Goal: Communication & Community: Share content

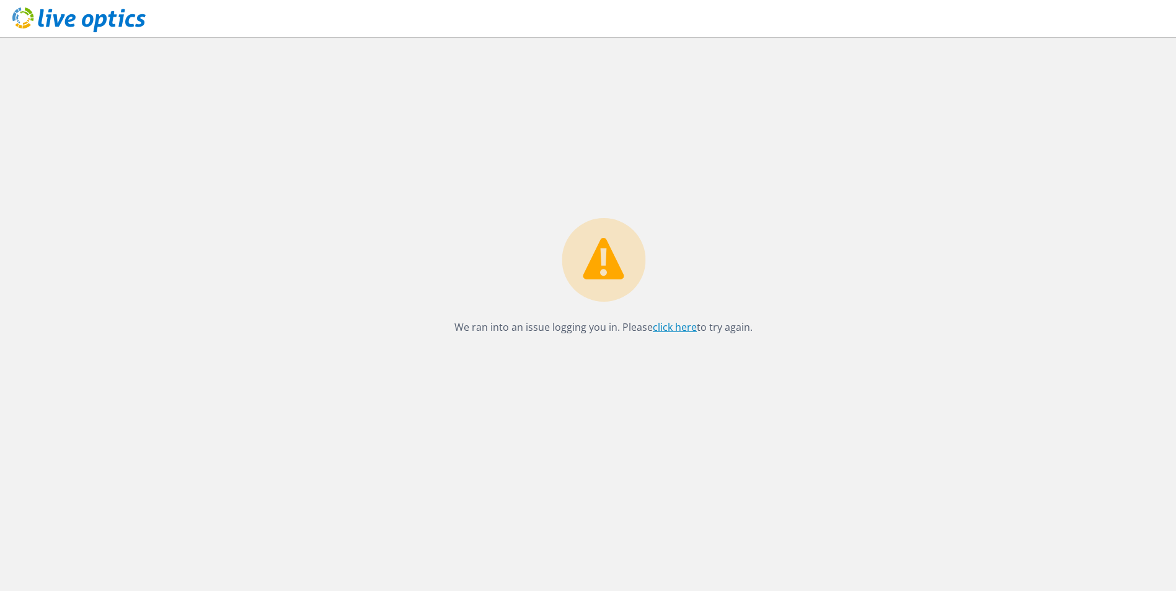
click at [665, 327] on link "click here" at bounding box center [675, 328] width 44 height 14
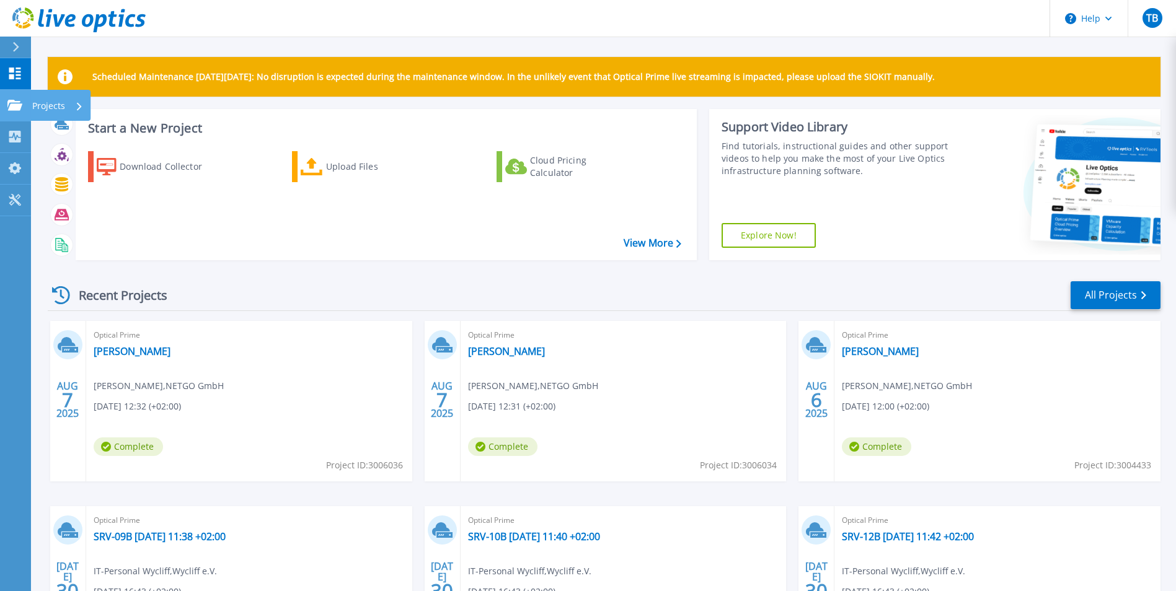
click at [28, 105] on link "Projects Projects" at bounding box center [15, 106] width 31 height 32
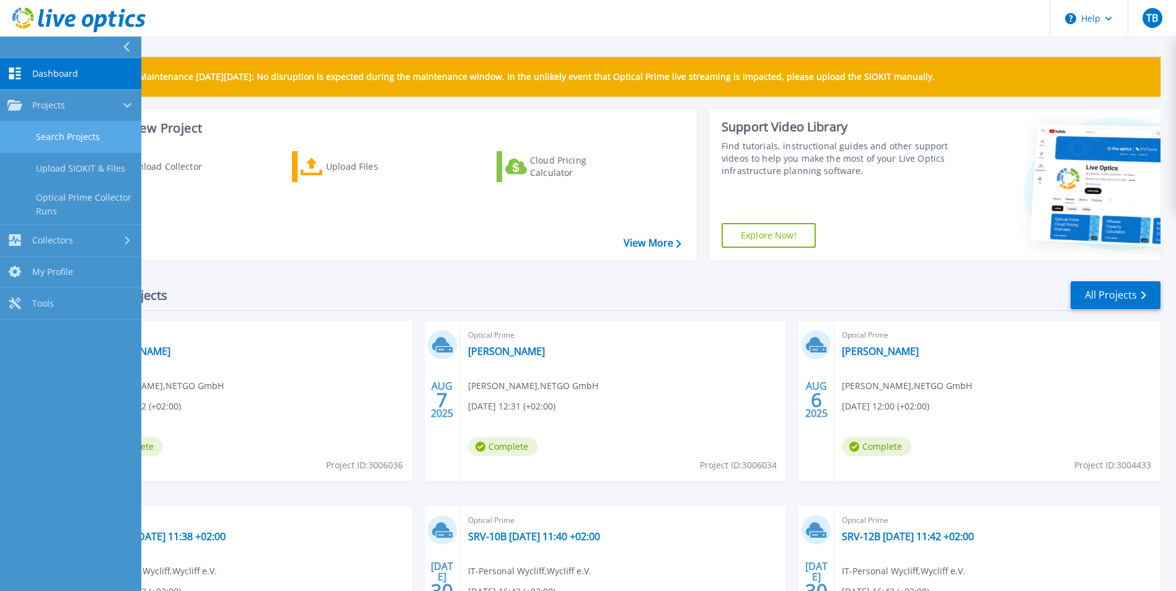
click at [104, 131] on link "Search Projects" at bounding box center [70, 138] width 141 height 32
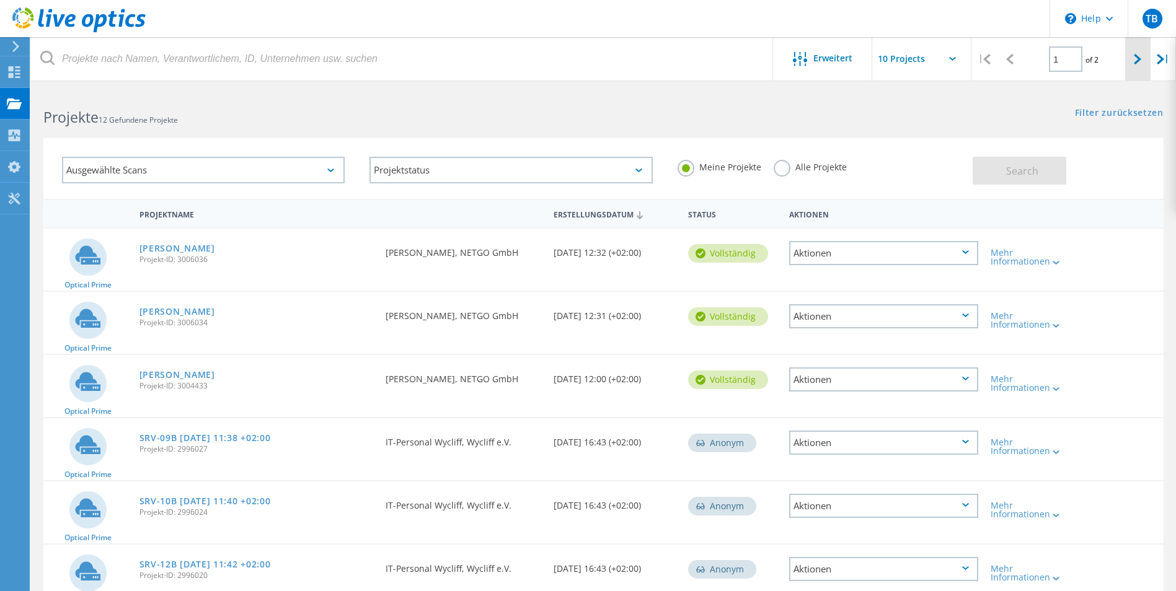
click at [1146, 60] on div at bounding box center [1137, 59] width 25 height 44
type input "2"
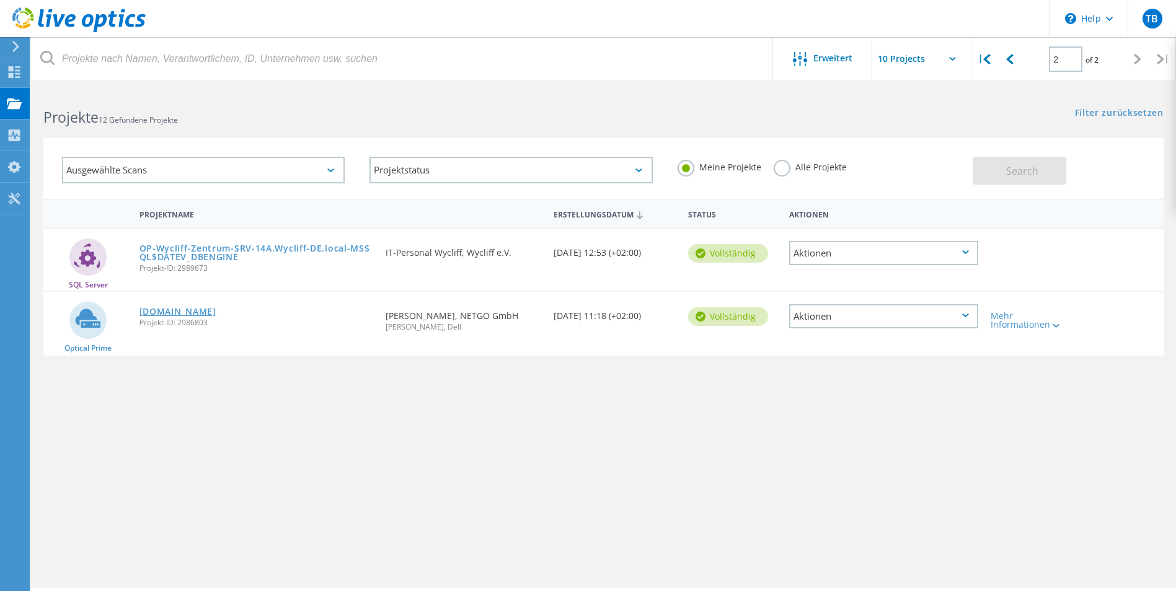
click at [216, 312] on link "vcenter01.ad.f-a-t.de" at bounding box center [177, 312] width 77 height 9
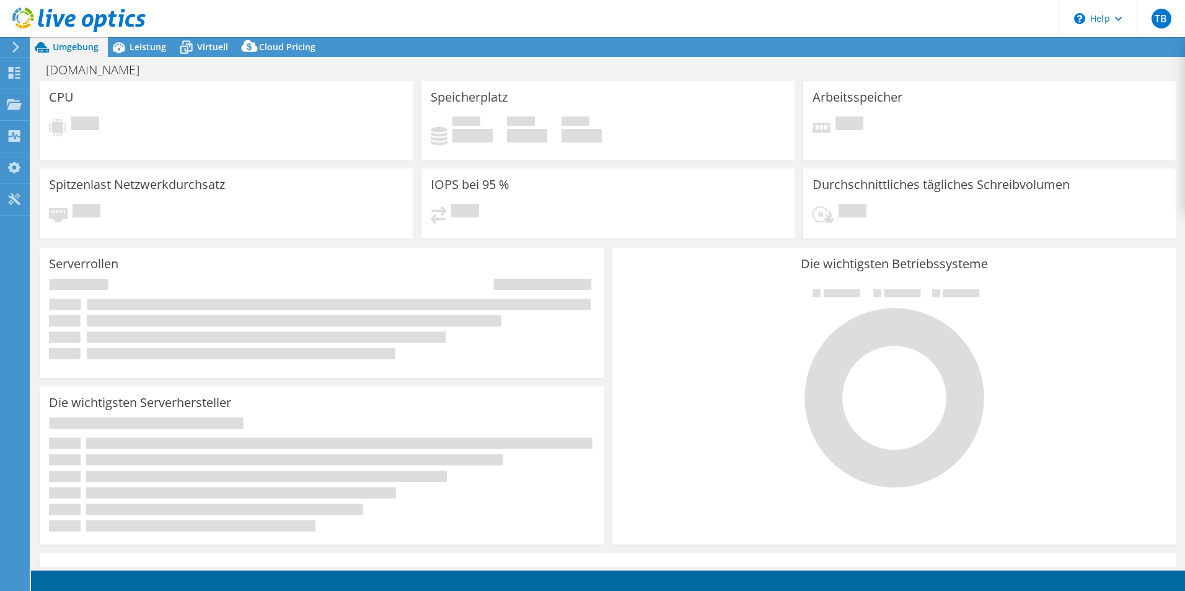
select select "USD"
select select "EUFrankfurt"
select select "EUR"
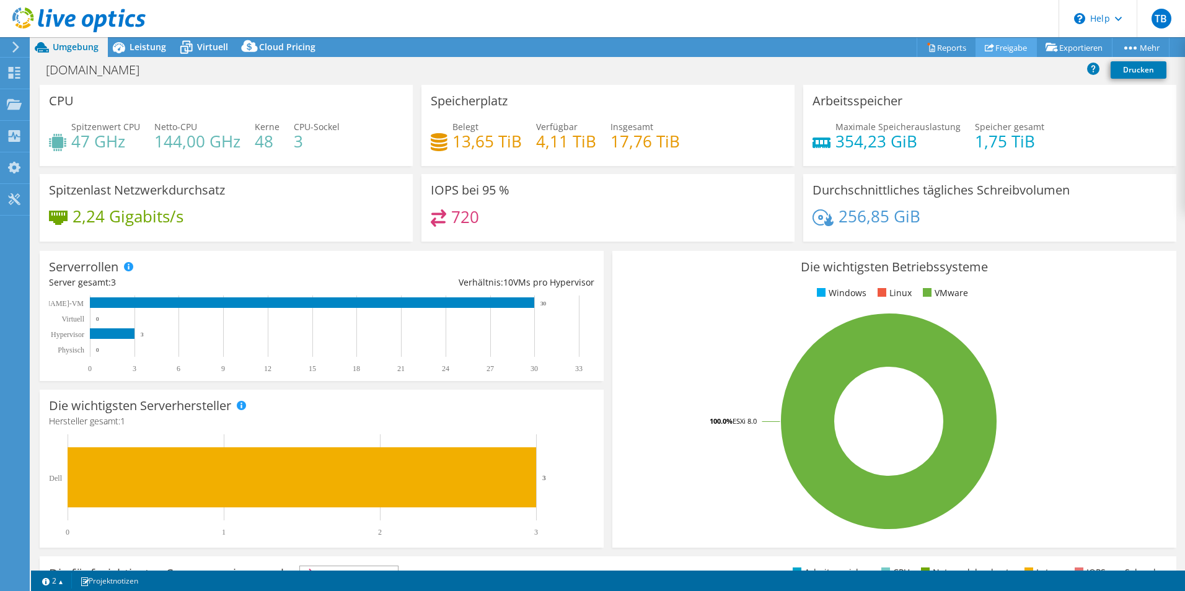
click at [989, 45] on link "Freigabe" at bounding box center [1006, 47] width 61 height 19
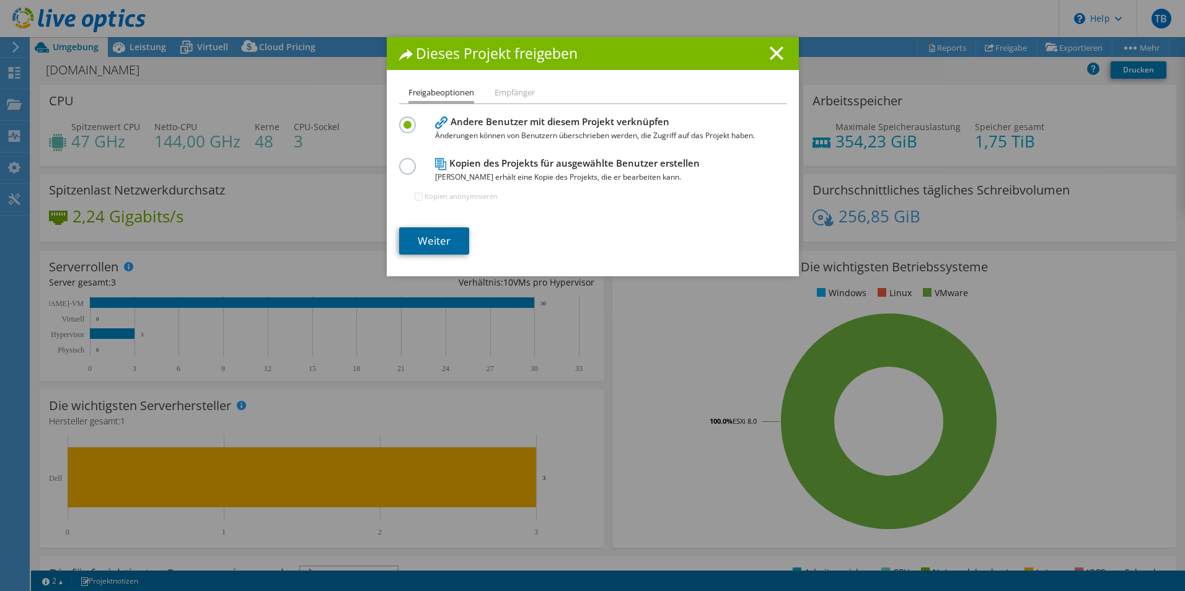
click at [444, 238] on link "Weiter" at bounding box center [434, 241] width 70 height 27
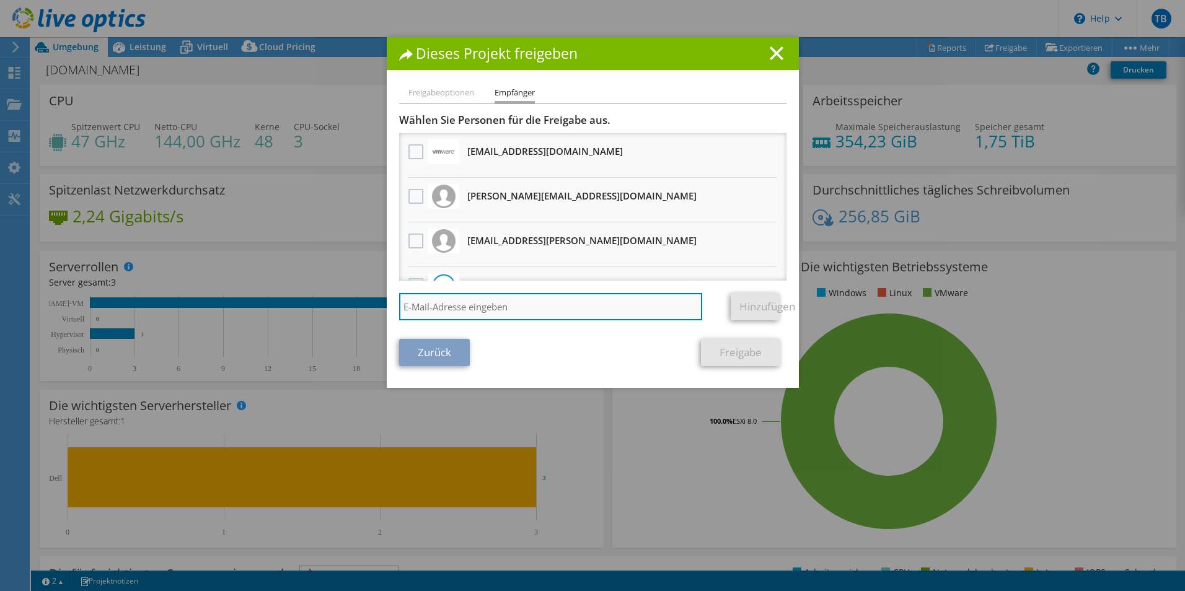
click at [472, 308] on input "search" at bounding box center [551, 306] width 304 height 27
paste input "Great Expectations"
type input "Great Expectations"
drag, startPoint x: 550, startPoint y: 305, endPoint x: 343, endPoint y: 300, distance: 206.5
click at [343, 300] on div "Dieses Projekt freigeben Freigabeoptionen Empfänger Andere Benutzer mit diesem …" at bounding box center [592, 295] width 1185 height 517
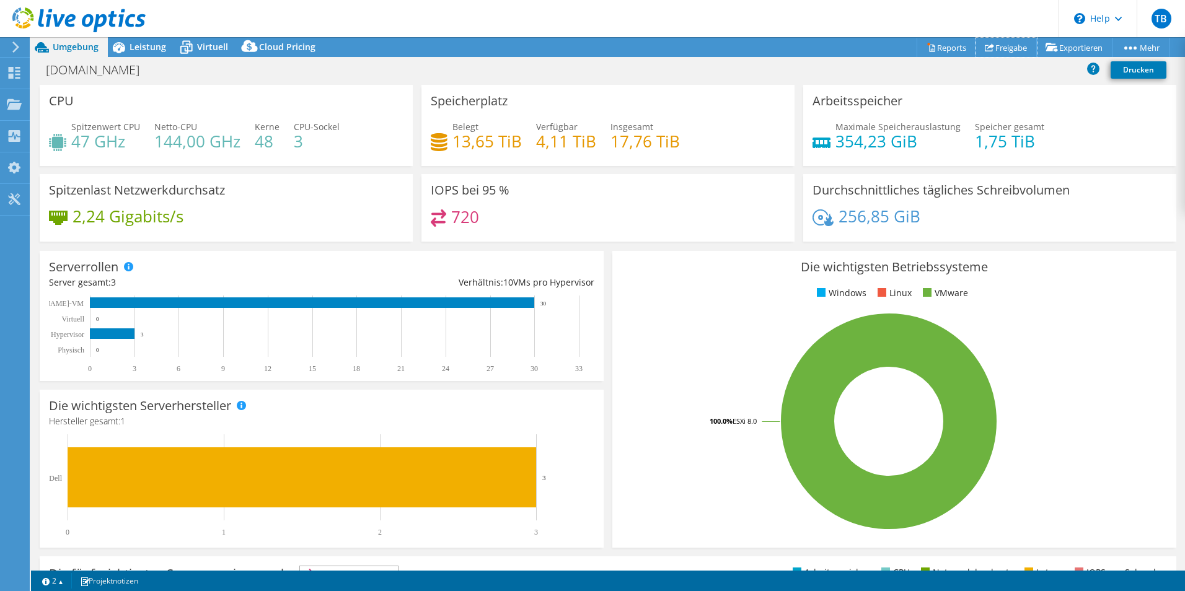
click at [988, 48] on link "Freigabe" at bounding box center [1006, 47] width 61 height 19
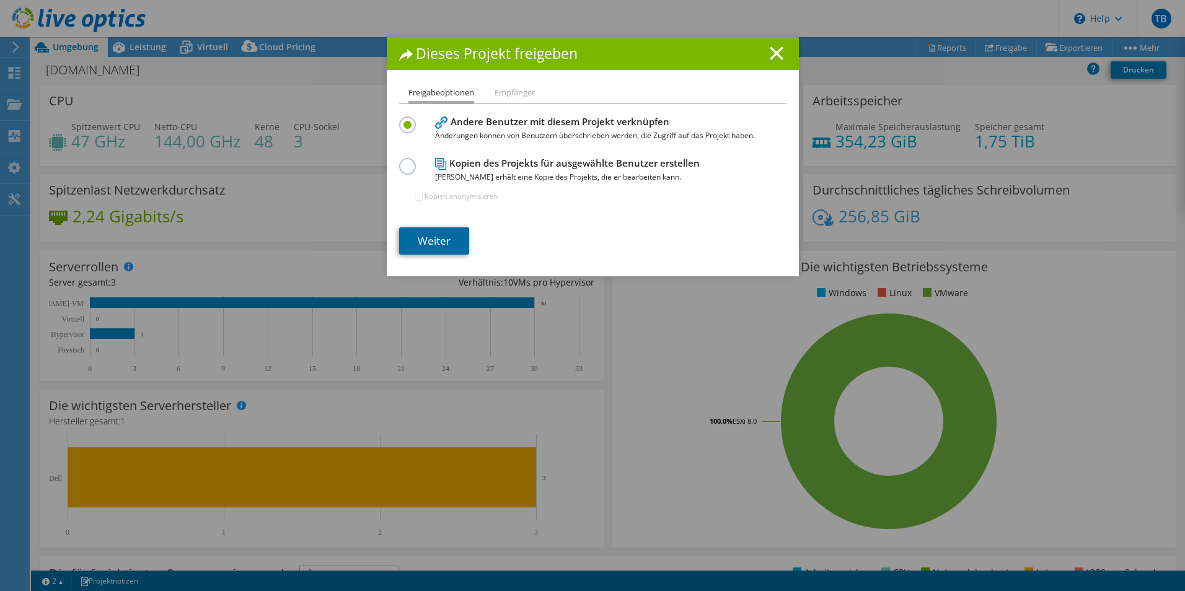
click at [438, 237] on link "Weiter" at bounding box center [434, 241] width 70 height 27
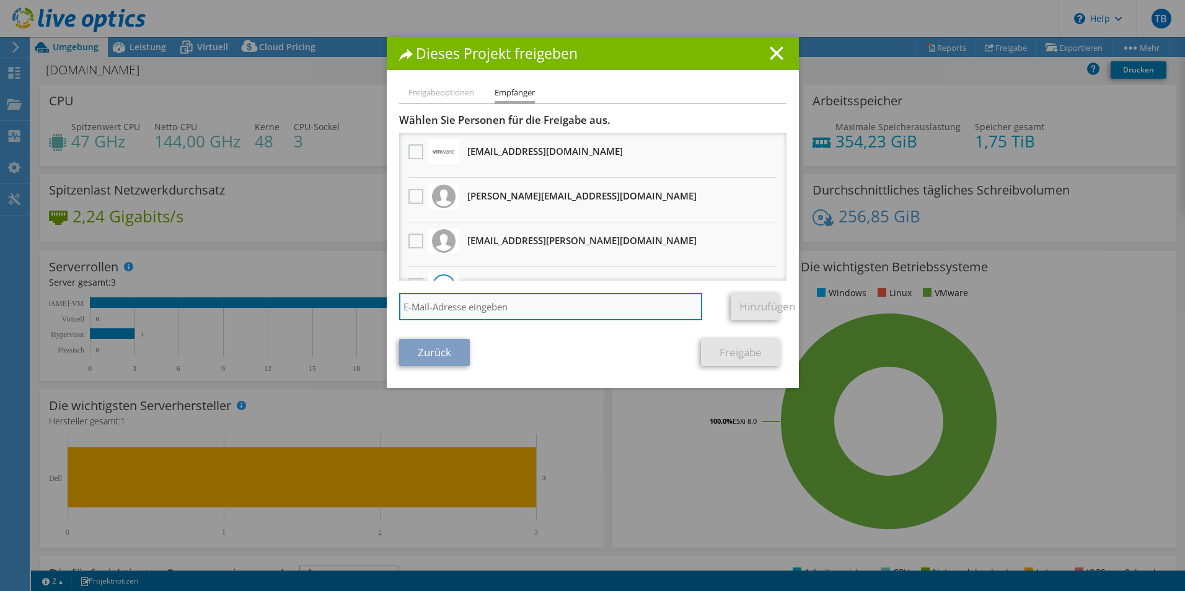
click at [498, 304] on input "search" at bounding box center [551, 306] width 304 height 27
paste input "Richard Maier <Richard.Maier@f-a-t.de>"
type input "Richard Maier <Richard.Maier@f-a-t.de>"
drag, startPoint x: 468, startPoint y: 304, endPoint x: 343, endPoint y: 312, distance: 124.9
click at [343, 312] on div "Dieses Projekt freigeben Freigabeoptionen Empfänger Andere Benutzer mit diesem …" at bounding box center [592, 295] width 1185 height 517
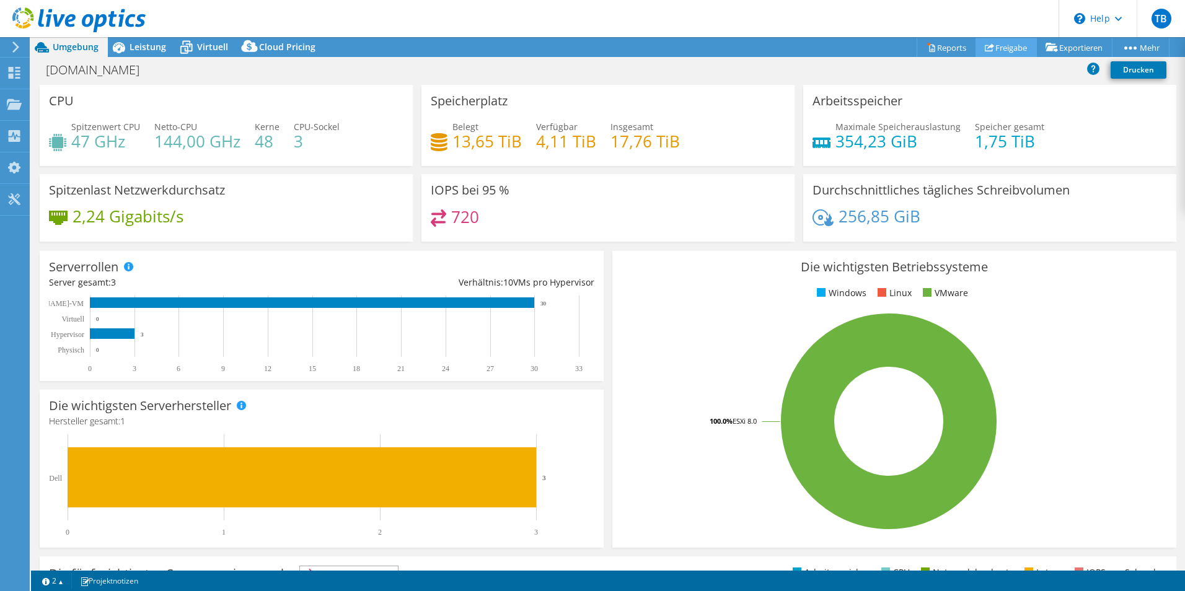
click at [988, 48] on link "Freigabe" at bounding box center [1006, 47] width 61 height 19
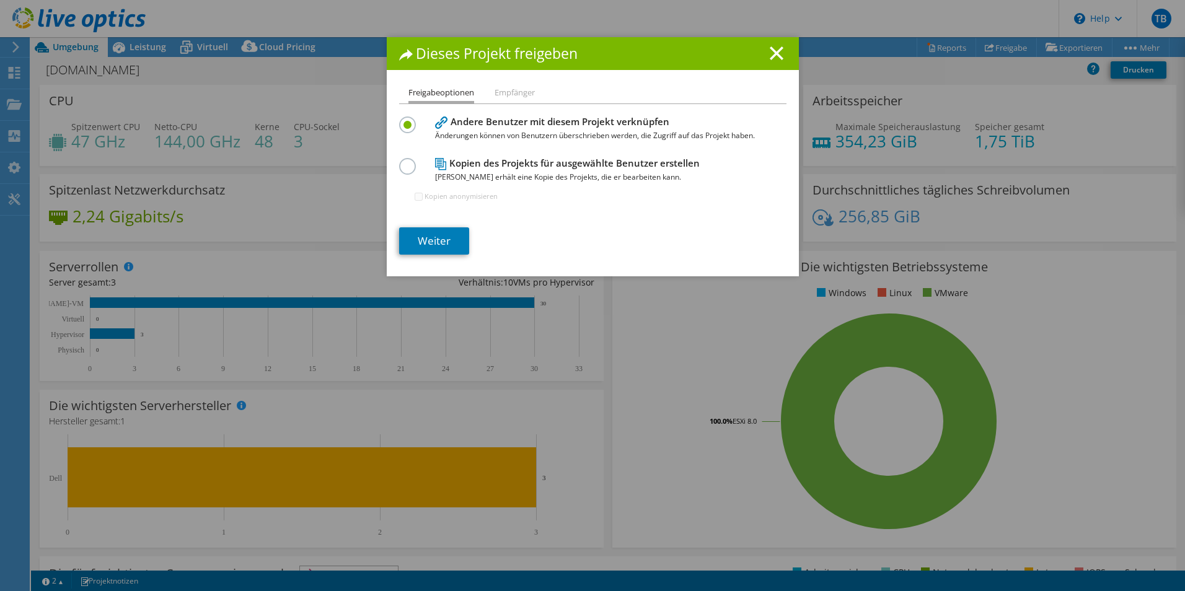
click at [515, 90] on li "Empfänger" at bounding box center [515, 93] width 40 height 15
click at [440, 252] on link "Weiter" at bounding box center [434, 241] width 70 height 27
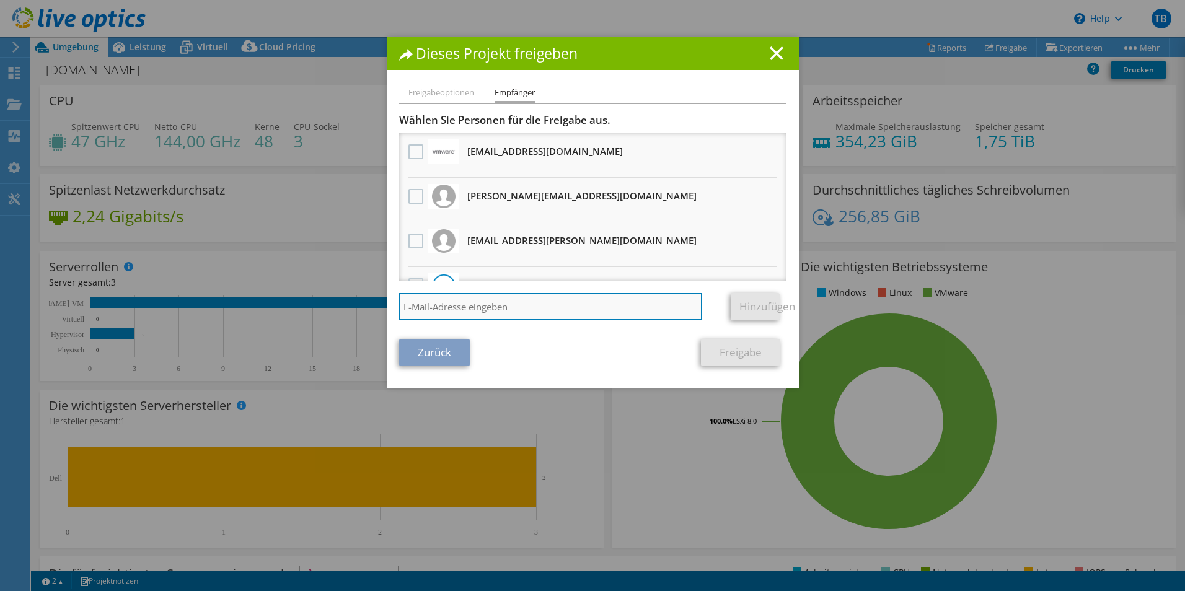
click at [450, 312] on input "search" at bounding box center [551, 306] width 304 height 27
paste input "Richard Maier <Richard.Maier@f-a-t.de>"
click at [464, 306] on input "Richard Maier <Richard.Maier@f-a-t.de>" at bounding box center [551, 306] width 304 height 27
click at [521, 304] on input "Richard.Maier@f-a-t.de>" at bounding box center [551, 306] width 304 height 27
type input "Richard.Maier@f-a-t.de"
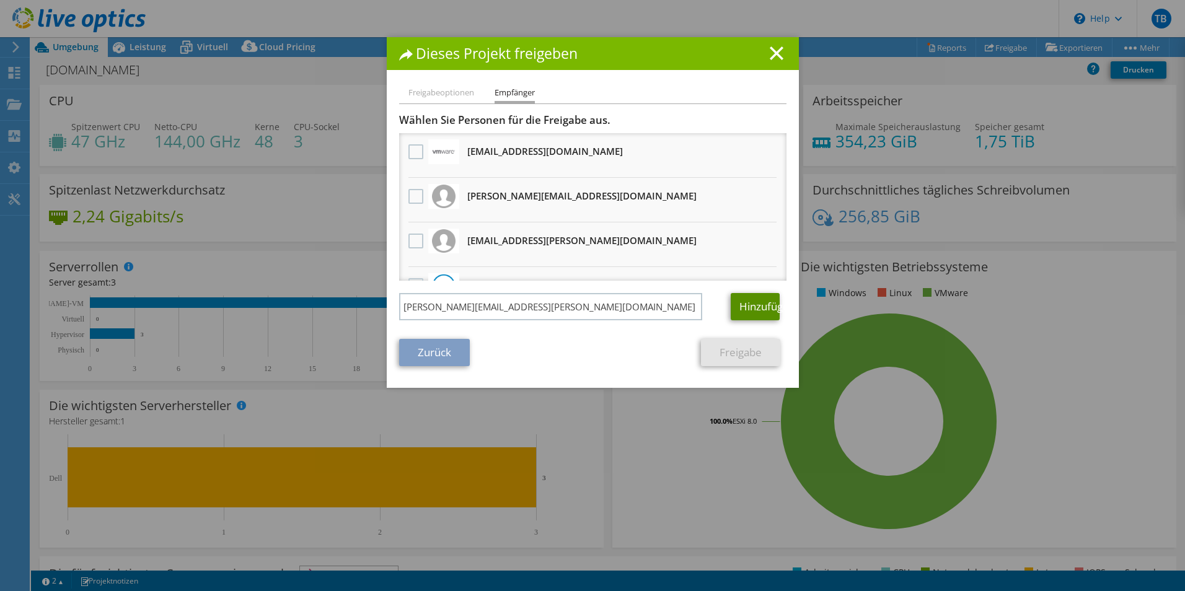
click at [742, 308] on link "Hinzufügen" at bounding box center [755, 306] width 49 height 27
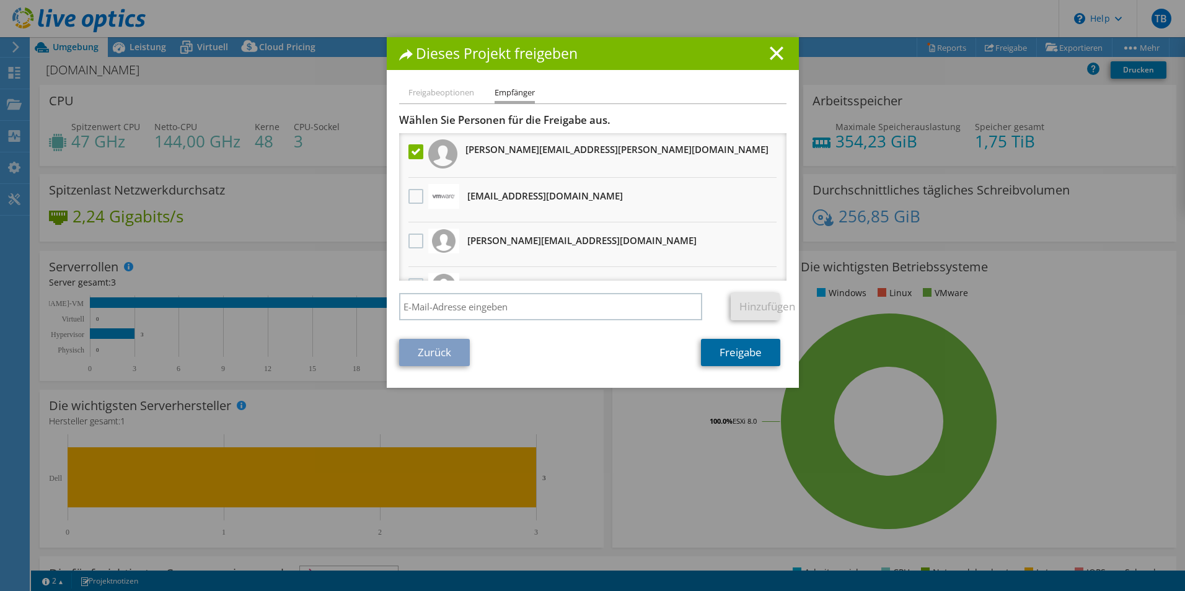
click at [732, 354] on link "Freigabe" at bounding box center [740, 352] width 79 height 27
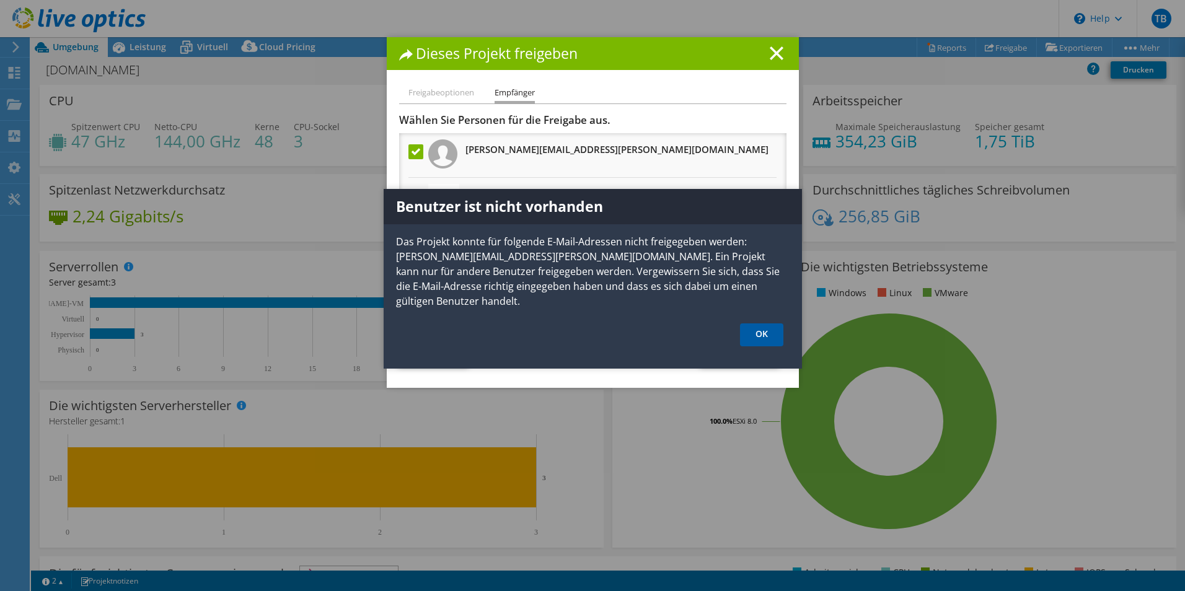
click at [772, 324] on link "OK" at bounding box center [761, 335] width 43 height 23
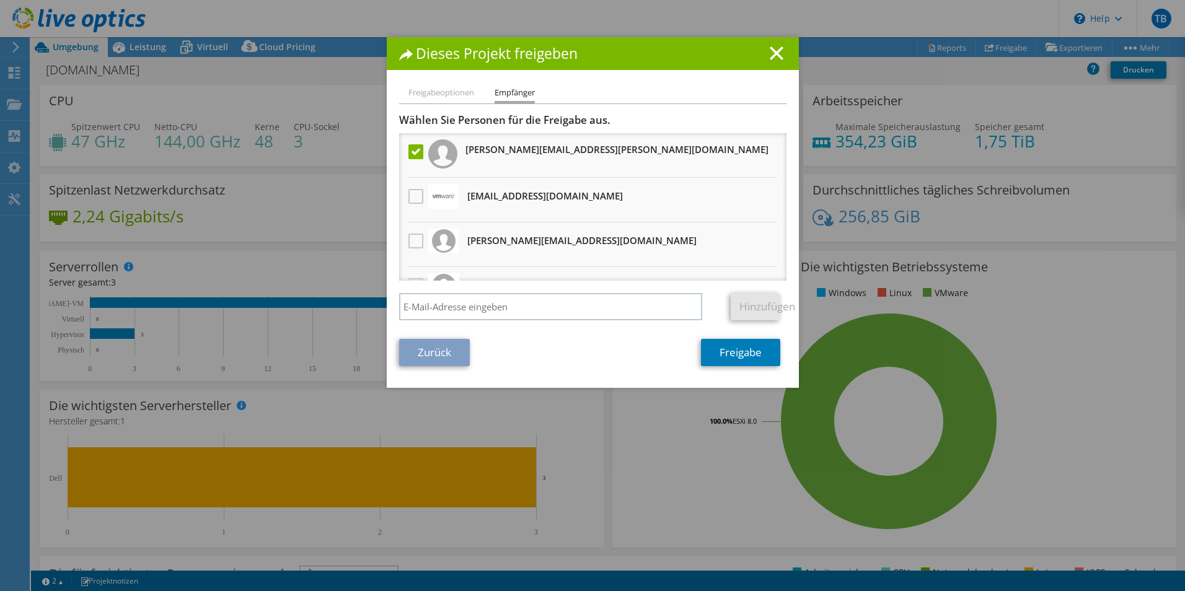
click at [438, 89] on li "Freigabeoptionen" at bounding box center [442, 93] width 66 height 15
click at [411, 148] on label at bounding box center [418, 151] width 18 height 15
click at [0, 0] on input "checkbox" at bounding box center [0, 0] width 0 height 0
click at [442, 91] on li "Freigabeoptionen" at bounding box center [442, 93] width 66 height 15
click at [416, 357] on link "Zurück" at bounding box center [434, 352] width 71 height 27
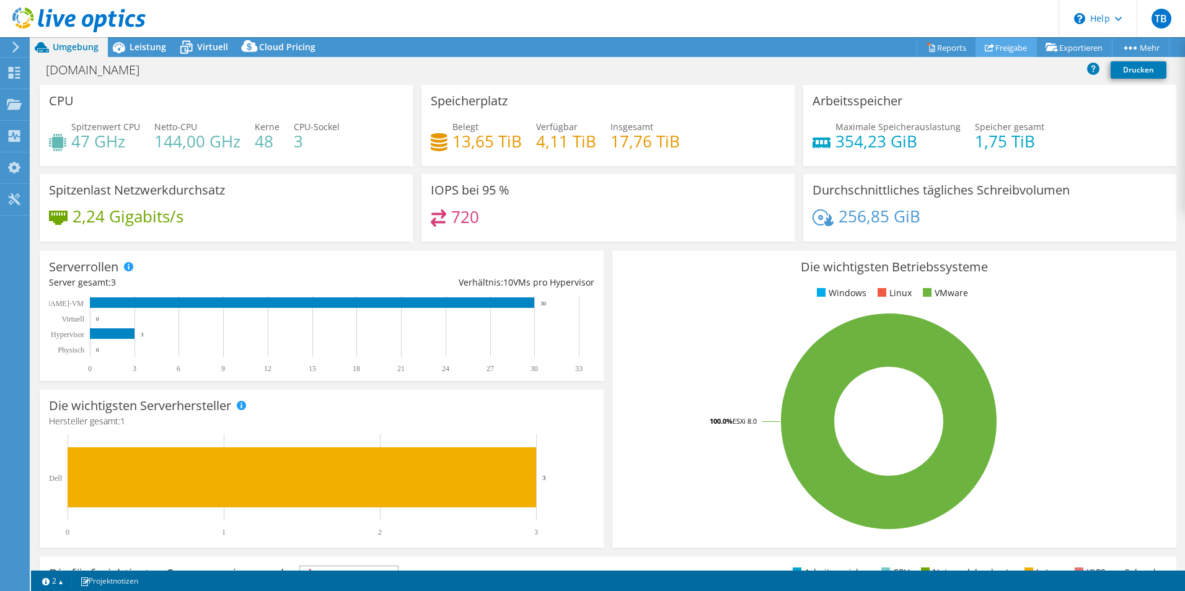
click at [1001, 48] on link "Freigabe" at bounding box center [1006, 47] width 61 height 19
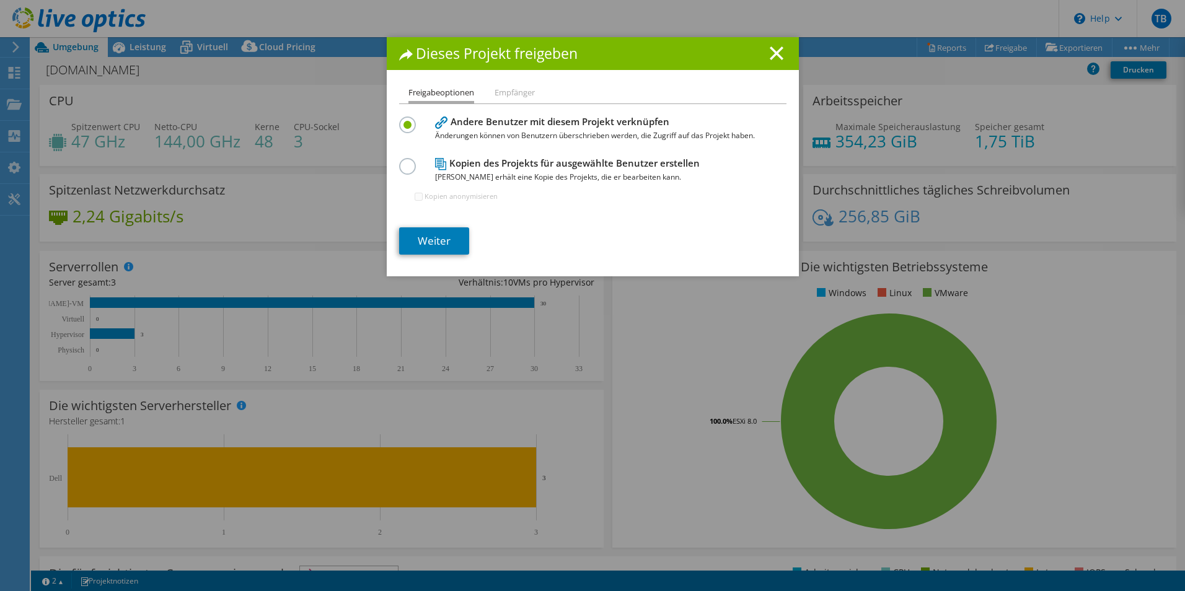
drag, startPoint x: 483, startPoint y: 162, endPoint x: 474, endPoint y: 170, distance: 11.8
click at [482, 162] on h4 "Kopien des Projekts für ausgewählte Benutzer erstellen Jeder Benutzer erhält ei…" at bounding box center [590, 170] width 310 height 28
click at [400, 161] on label at bounding box center [410, 159] width 22 height 3
click at [0, 0] on input "radio" at bounding box center [0, 0] width 0 height 0
click at [434, 238] on link "Weiter" at bounding box center [434, 241] width 70 height 27
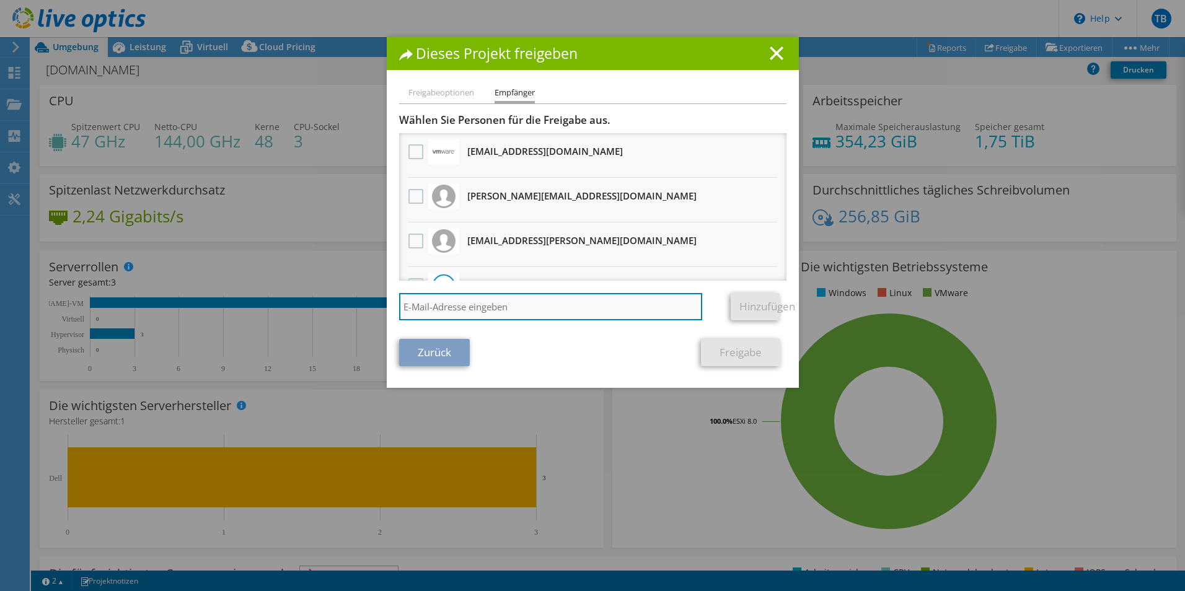
click at [479, 304] on input "search" at bounding box center [551, 306] width 304 height 27
paste input "Richard Maier <Richard.Maier@f-a-t.de>"
type input "Richard Maier <Richard.Maier@f-a-t.de>"
drag, startPoint x: 582, startPoint y: 306, endPoint x: 573, endPoint y: 304, distance: 8.9
click at [573, 304] on input "Richard Maier <Richard.Maier@f-a-t.de>" at bounding box center [551, 306] width 304 height 27
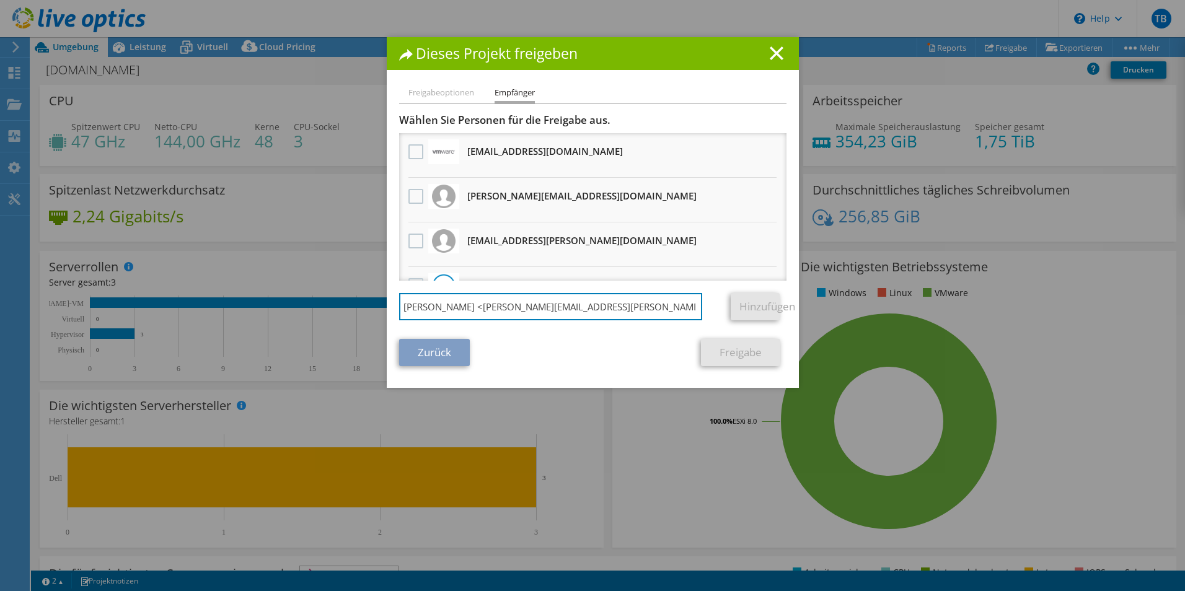
drag, startPoint x: 469, startPoint y: 304, endPoint x: 497, endPoint y: 303, distance: 27.9
click at [300, 316] on div "Dieses Projekt freigeben Freigabeoptionen Empfänger Andere Benutzer mit diesem …" at bounding box center [592, 295] width 1185 height 517
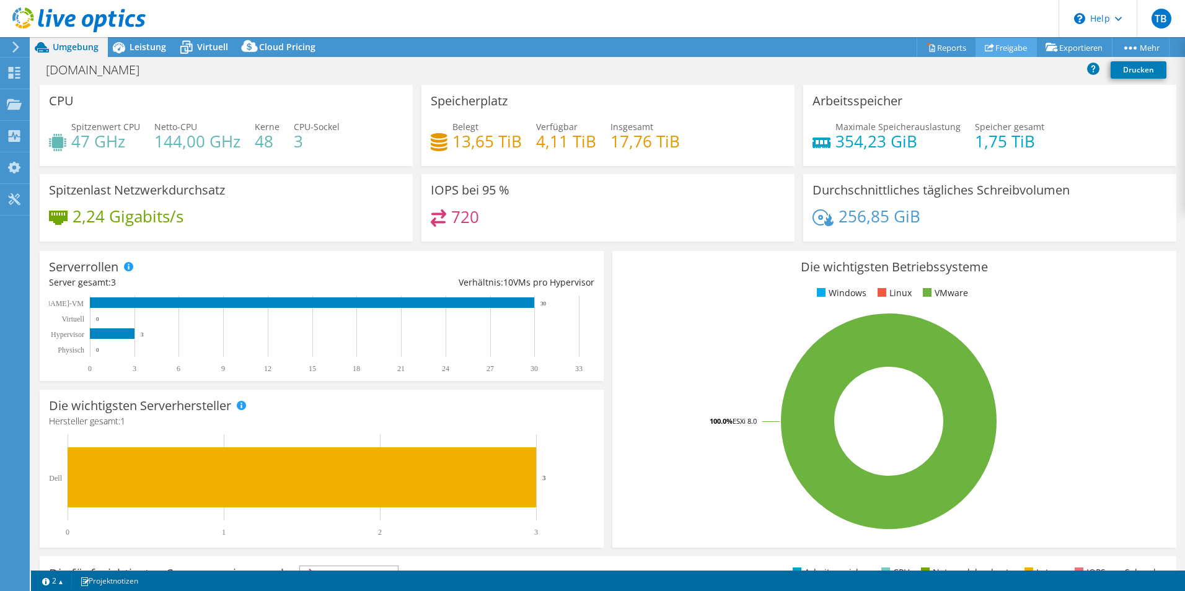
click at [989, 50] on link "Freigabe" at bounding box center [1006, 47] width 61 height 19
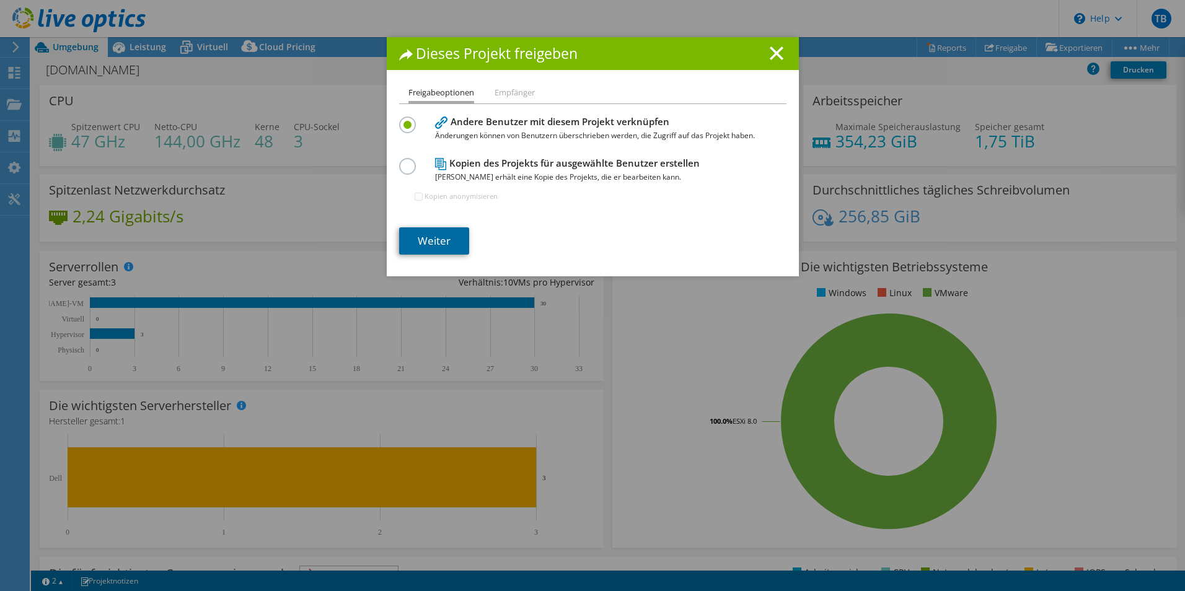
click at [434, 241] on link "Weiter" at bounding box center [434, 241] width 70 height 27
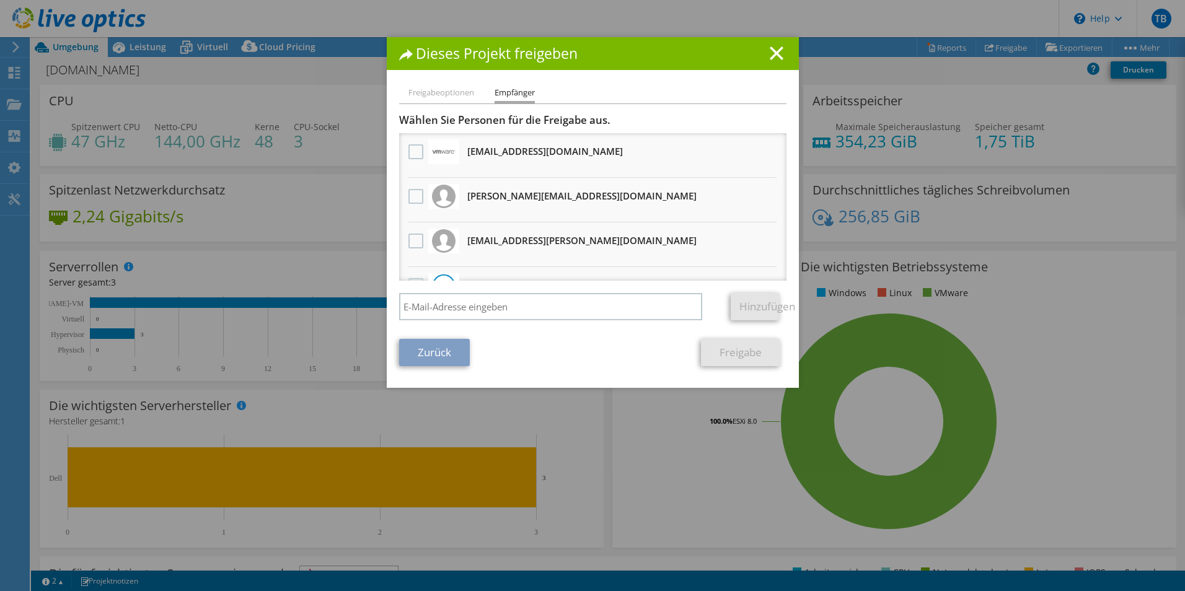
click at [446, 350] on link "Zurück" at bounding box center [434, 352] width 71 height 27
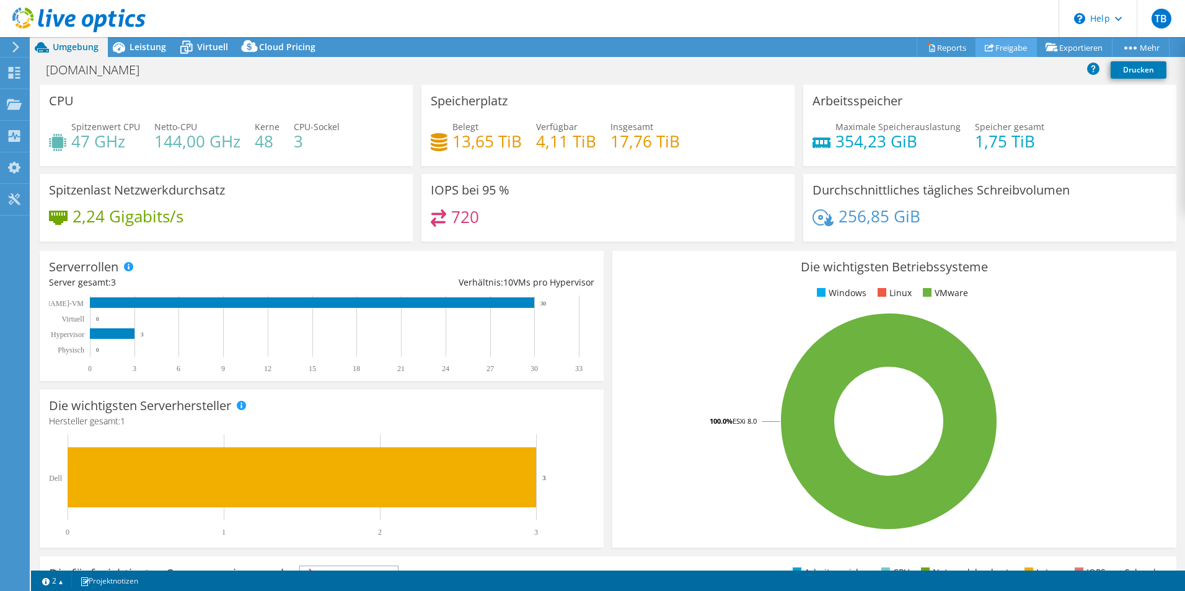
click at [985, 47] on use at bounding box center [989, 47] width 9 height 8
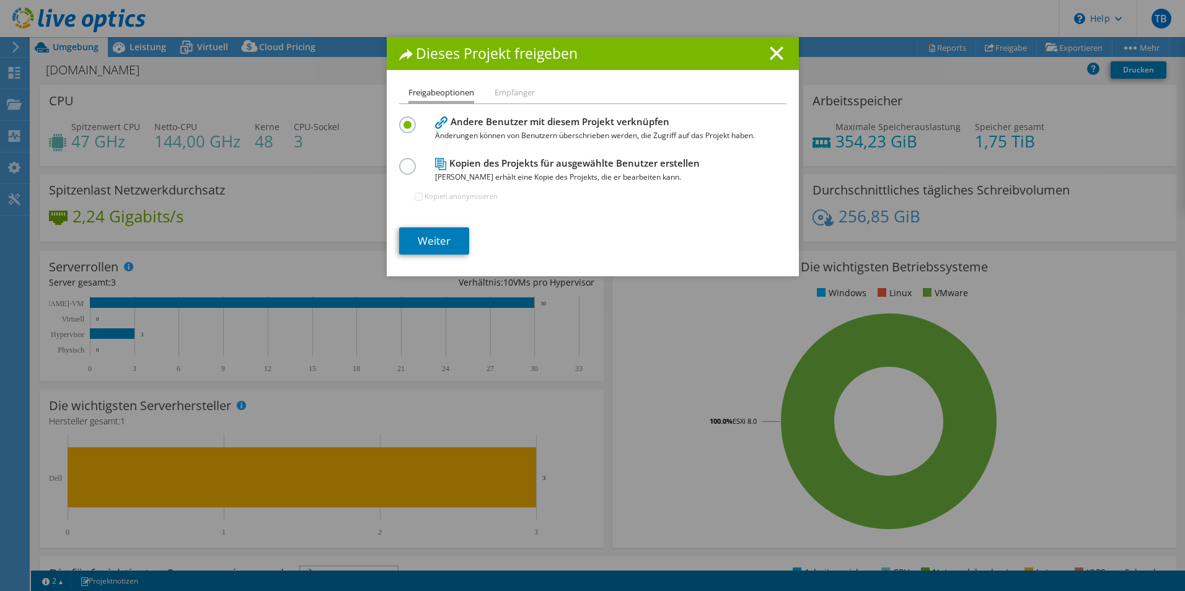
click at [451, 166] on h4 "Kopien des Projekts für ausgewählte Benutzer erstellen Jeder Benutzer erhält ei…" at bounding box center [590, 170] width 310 height 28
click at [403, 161] on label at bounding box center [410, 159] width 22 height 3
click at [0, 0] on input "radio" at bounding box center [0, 0] width 0 height 0
click at [424, 247] on link "Weiter" at bounding box center [434, 241] width 70 height 27
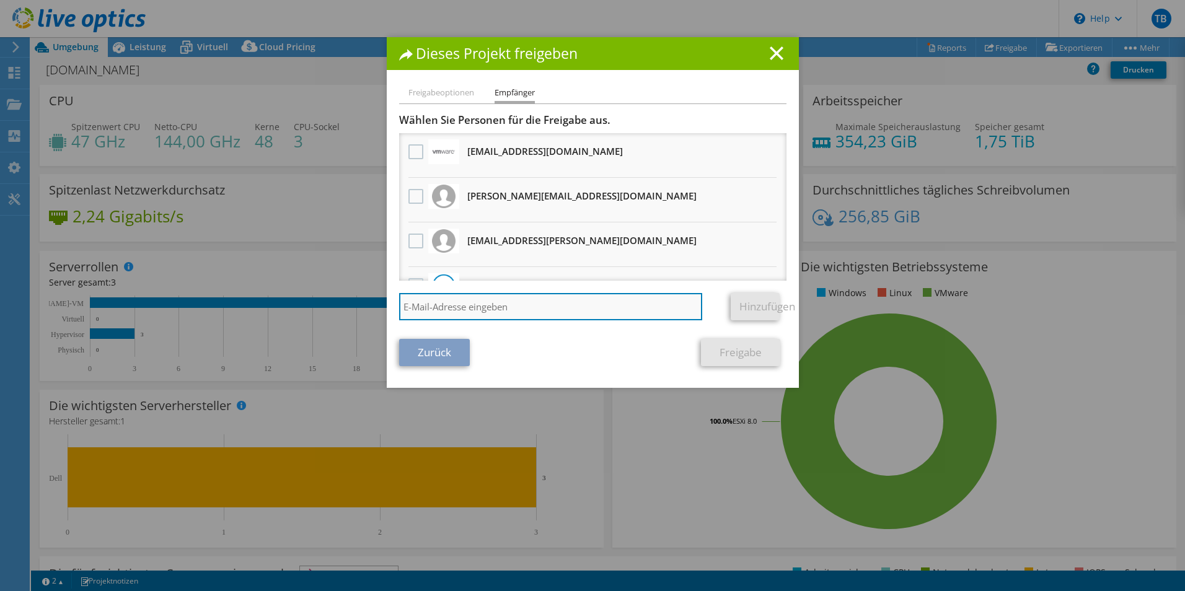
click at [445, 301] on input "search" at bounding box center [551, 306] width 304 height 27
type input "Richard Maier <Richard.Maier@f-a-t.de>"
drag, startPoint x: 468, startPoint y: 303, endPoint x: 359, endPoint y: 306, distance: 109.2
click at [359, 306] on div "Dieses Projekt freigeben Freigabeoptionen Empfänger Andere Benutzer mit diesem …" at bounding box center [592, 295] width 1185 height 517
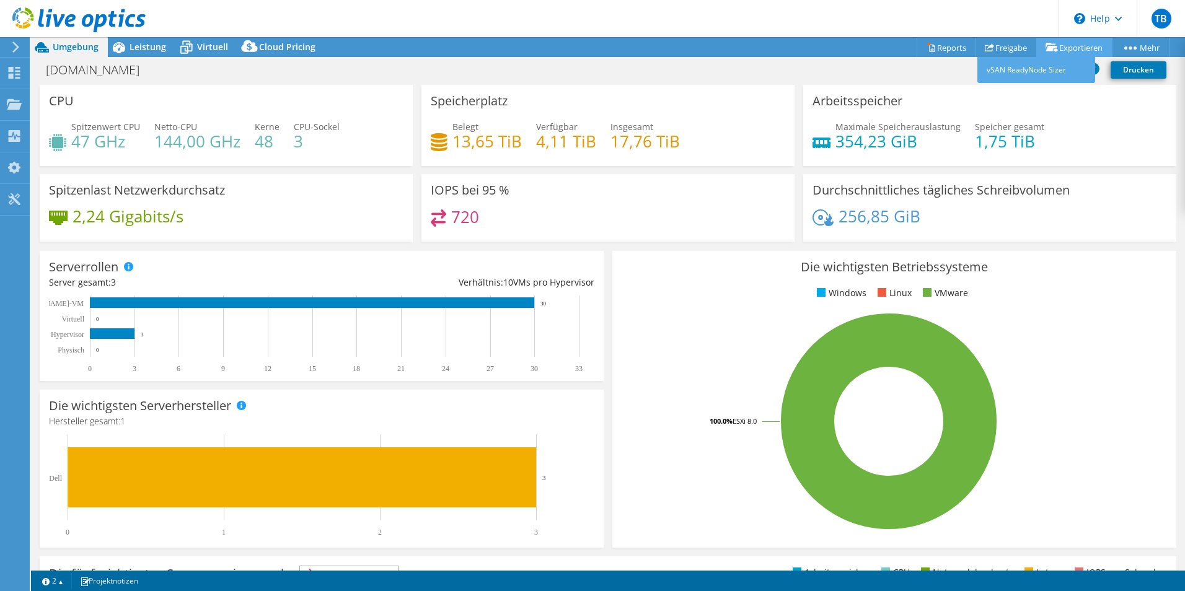
click at [1056, 48] on link "Exportieren" at bounding box center [1075, 47] width 76 height 19
click at [994, 53] on link "Freigabe" at bounding box center [1006, 47] width 61 height 19
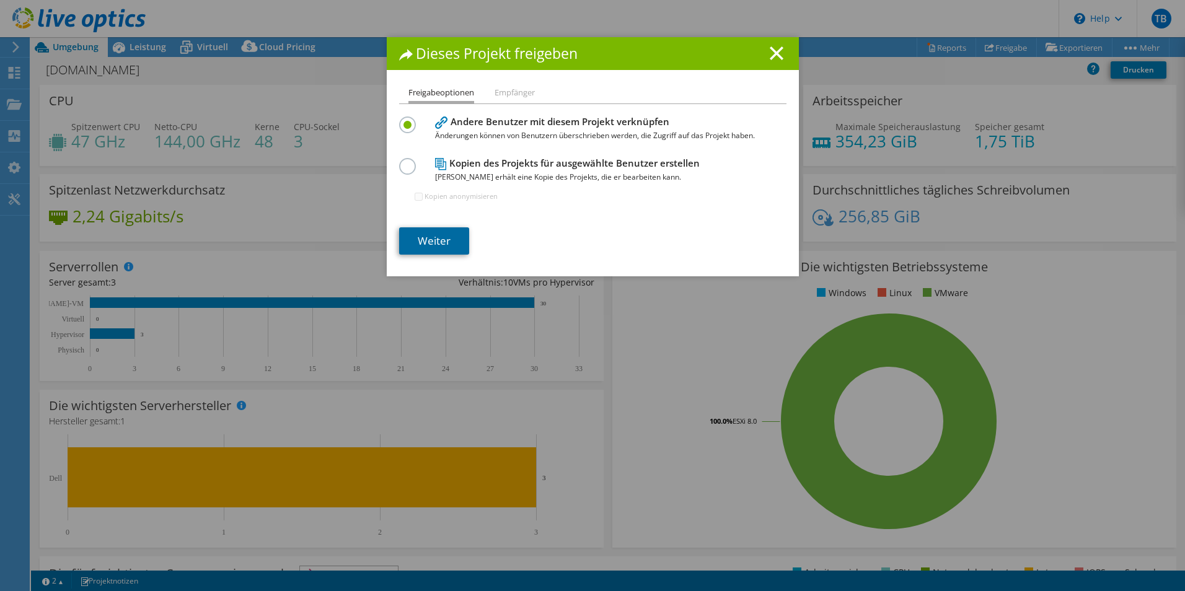
click at [427, 245] on link "Weiter" at bounding box center [434, 241] width 70 height 27
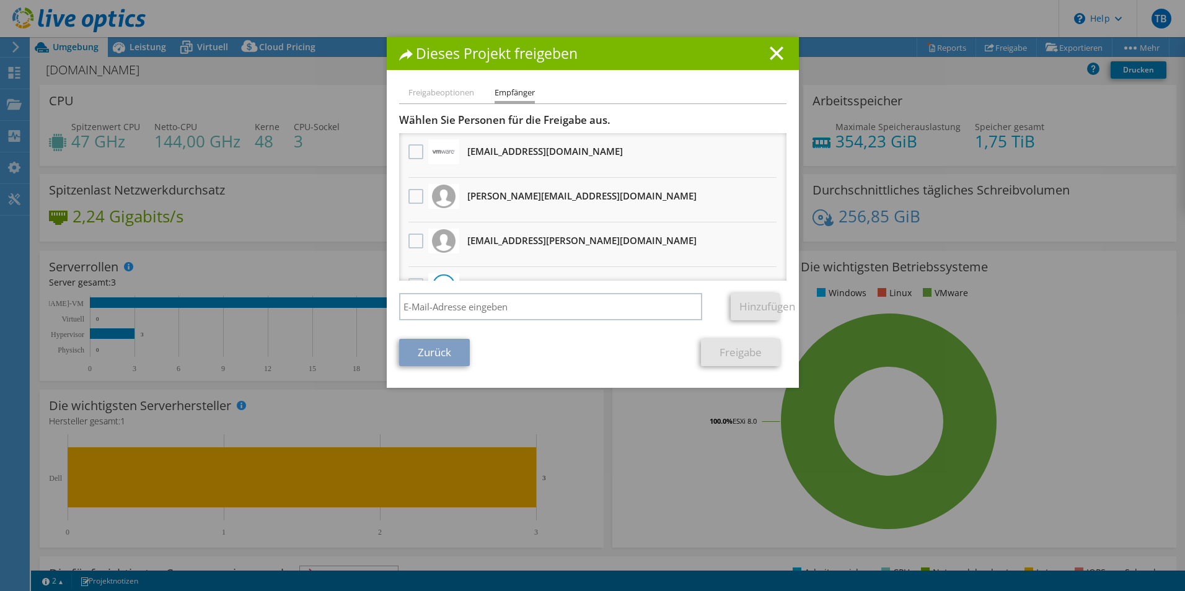
click at [434, 347] on link "Zurück" at bounding box center [434, 352] width 71 height 27
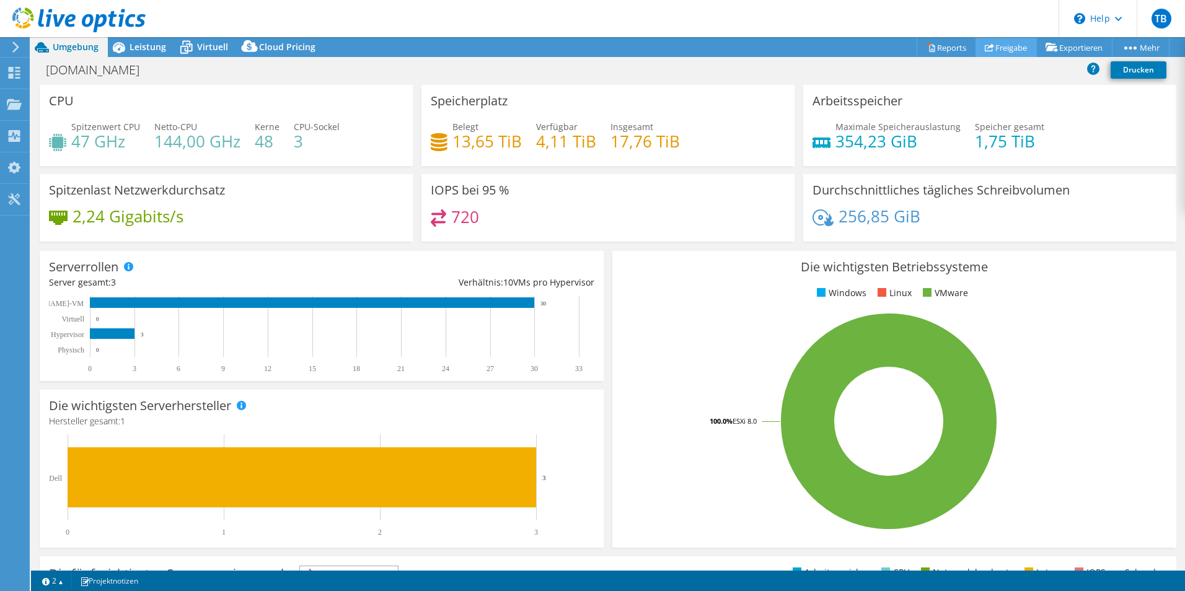
click at [993, 42] on link "Freigabe" at bounding box center [1006, 47] width 61 height 19
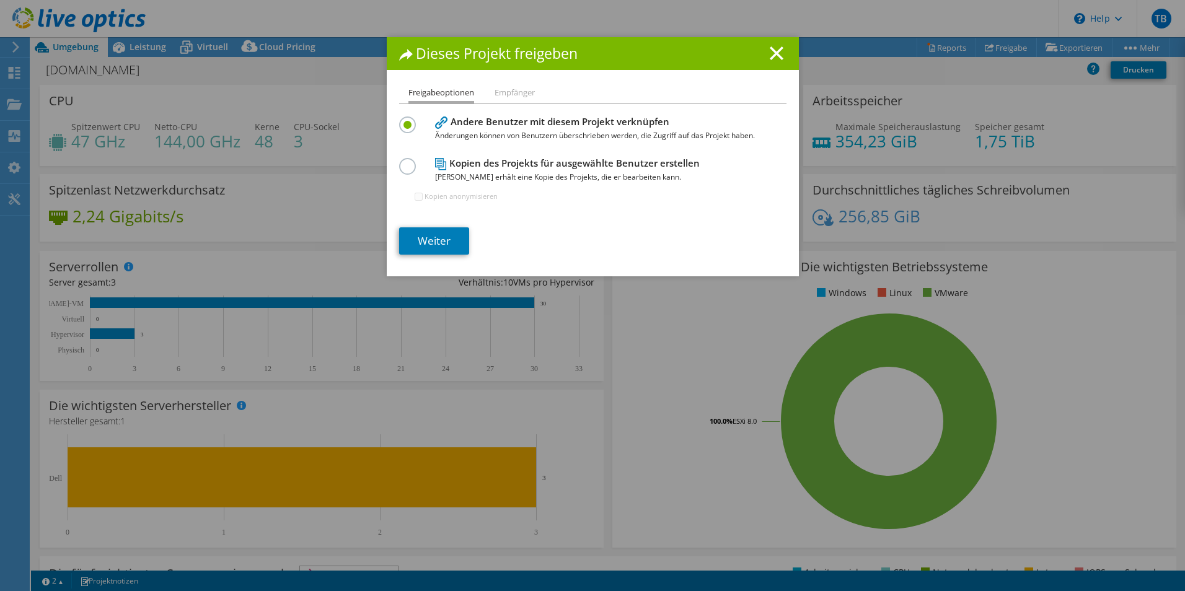
click at [403, 161] on label at bounding box center [410, 159] width 22 height 3
click at [0, 0] on input "radio" at bounding box center [0, 0] width 0 height 0
click at [444, 238] on link "Weiter" at bounding box center [434, 241] width 70 height 27
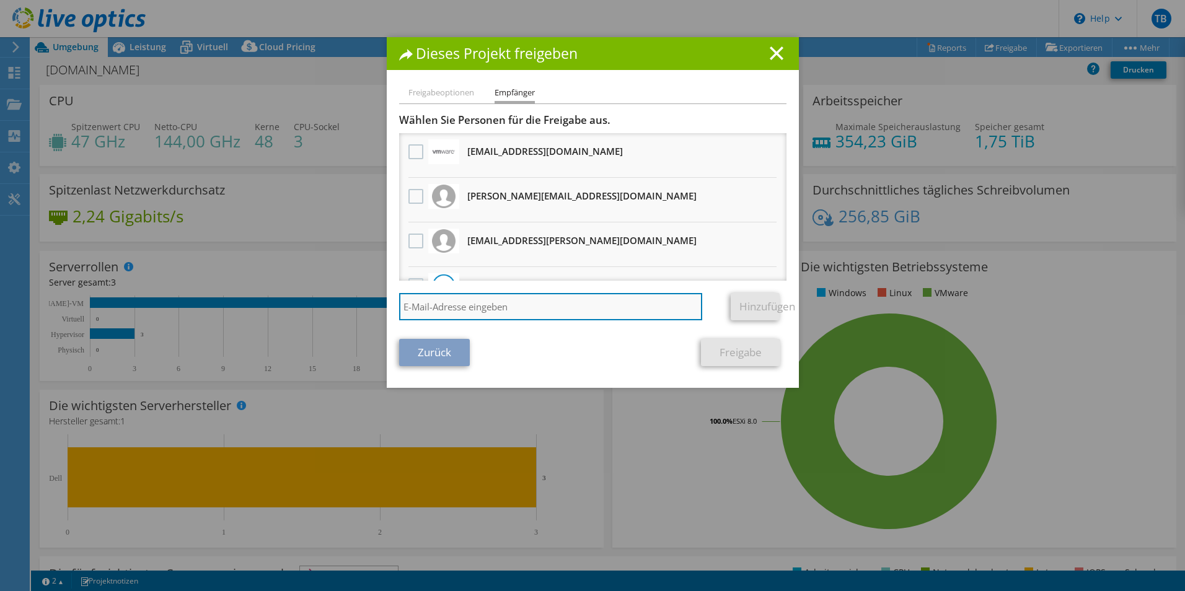
click at [469, 297] on input "search" at bounding box center [551, 306] width 304 height 27
click at [467, 303] on input "Richard Maier <Richard.Maier@f-a-t.de" at bounding box center [551, 306] width 304 height 27
click at [559, 308] on input "Richard.Maier@f-a-t.de" at bounding box center [551, 306] width 304 height 27
click at [636, 309] on input "Richard.Maier@f-a-t.de" at bounding box center [551, 306] width 304 height 27
type input "Richard.Maier@f-a-t.de"
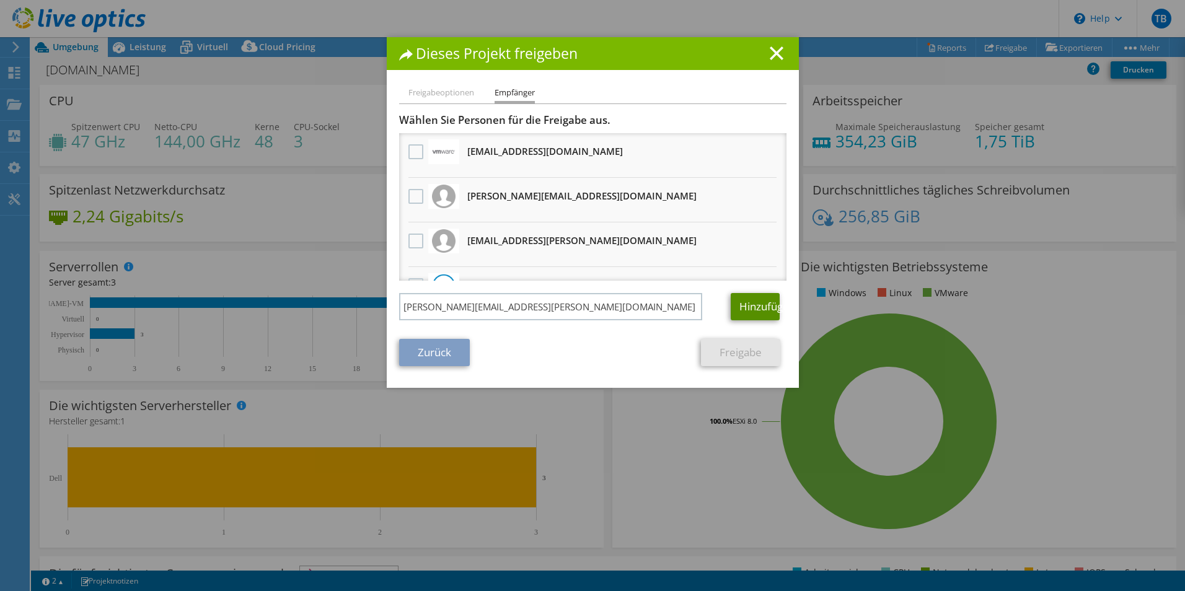
click at [740, 304] on link "Hinzufügen" at bounding box center [755, 306] width 49 height 27
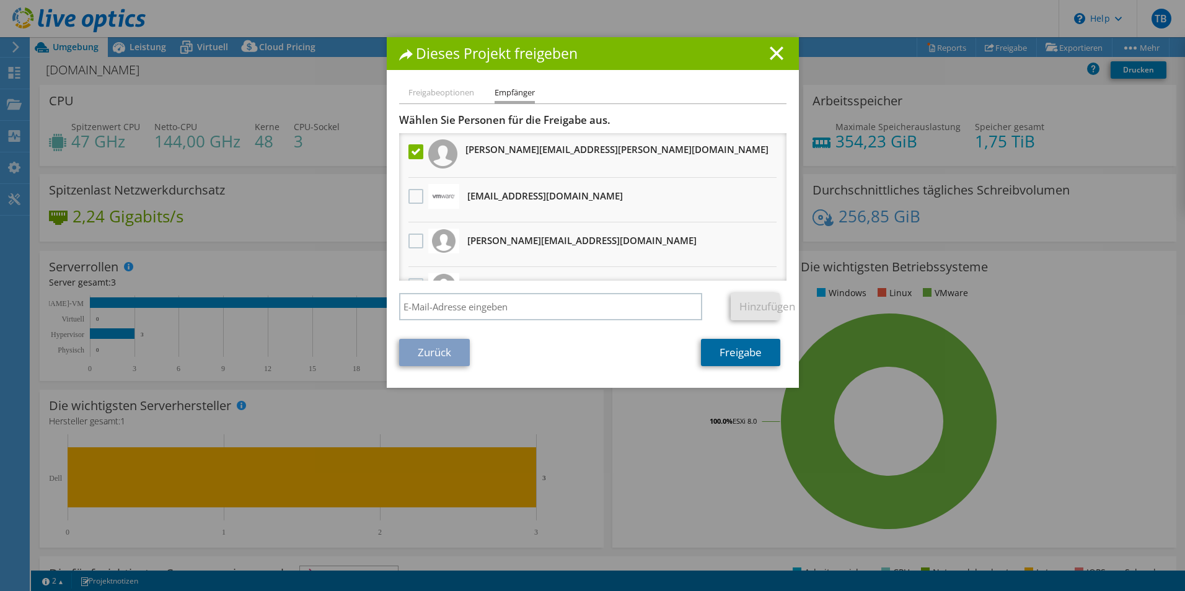
click at [723, 351] on link "Freigabe" at bounding box center [740, 352] width 79 height 27
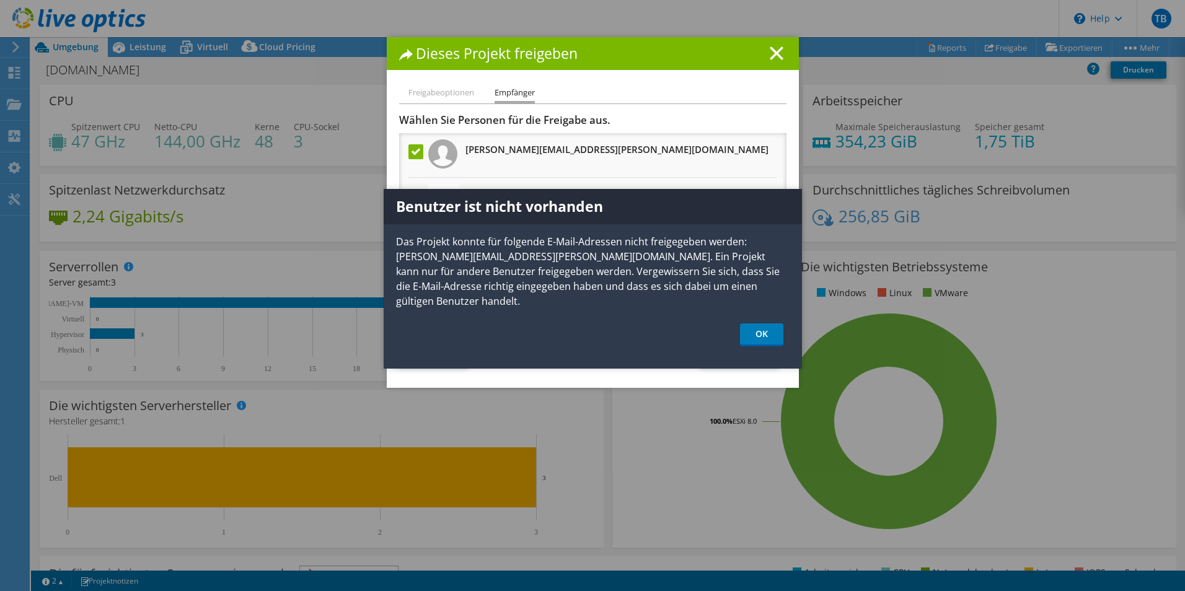
click at [770, 54] on icon at bounding box center [777, 53] width 14 height 14
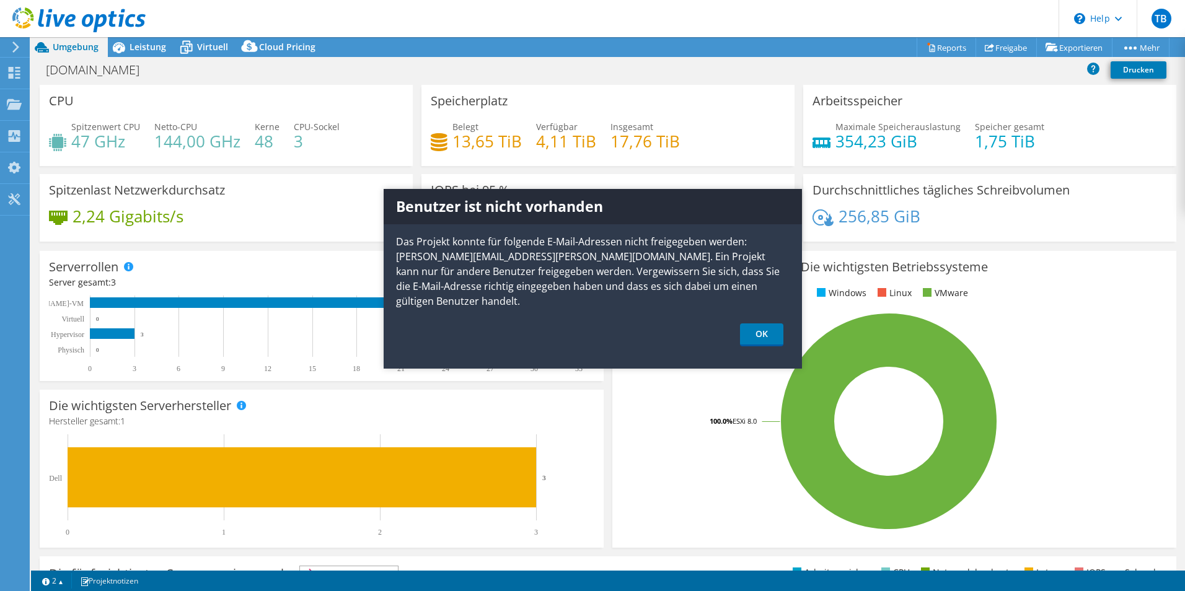
click at [113, 15] on use at bounding box center [78, 19] width 133 height 25
